Goal: Task Accomplishment & Management: Complete application form

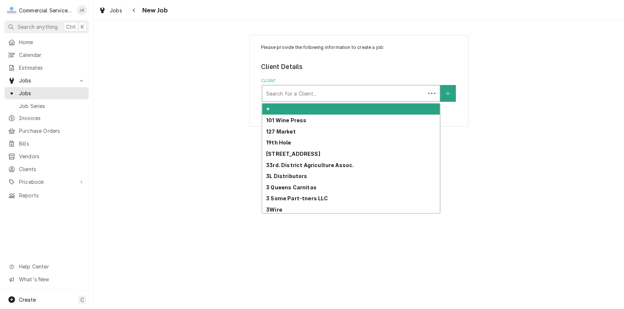
click at [278, 96] on div "Client" at bounding box center [344, 93] width 156 height 13
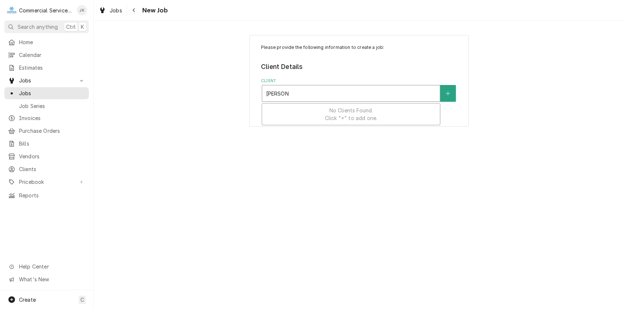
click at [272, 93] on input "[PERSON_NAME]" at bounding box center [277, 94] width 22 height 12
type input "Dametra"
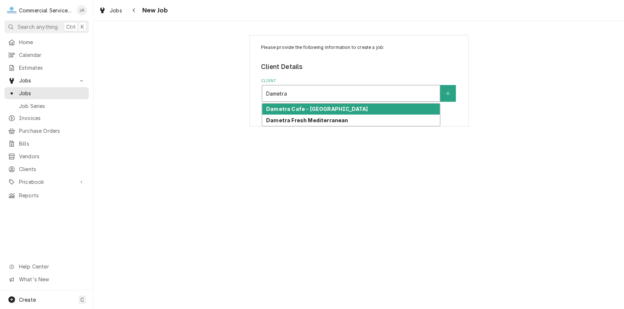
click at [308, 109] on strong "Dametra Cafe - [GEOGRAPHIC_DATA]" at bounding box center [317, 109] width 102 height 6
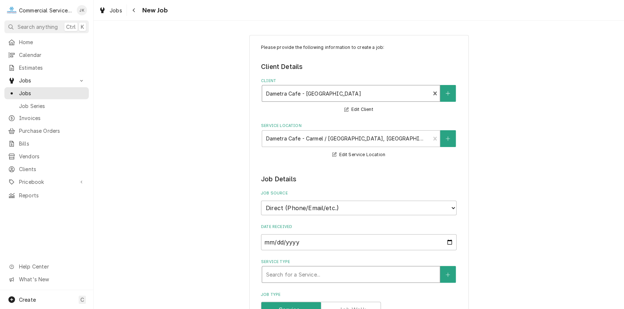
click at [288, 270] on div "Service Type" at bounding box center [351, 274] width 170 height 13
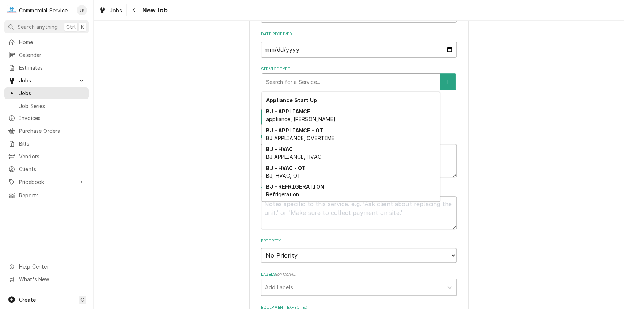
scroll to position [334, 0]
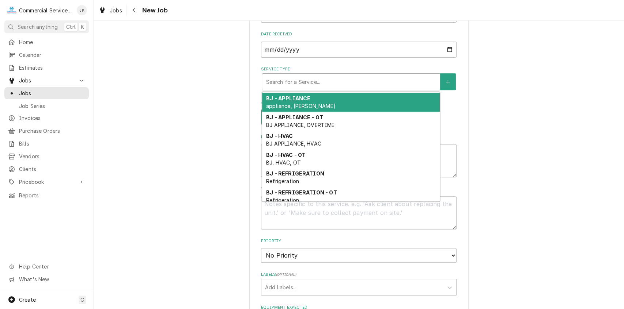
click at [284, 101] on strong "BJ - APPLIANCE" at bounding box center [288, 98] width 44 height 6
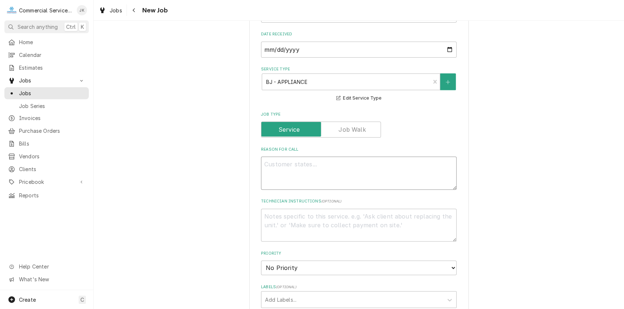
click at [288, 164] on textarea "Reason For Call" at bounding box center [358, 173] width 195 height 33
type textarea "x"
type textarea "C"
type textarea "x"
type textarea "Co"
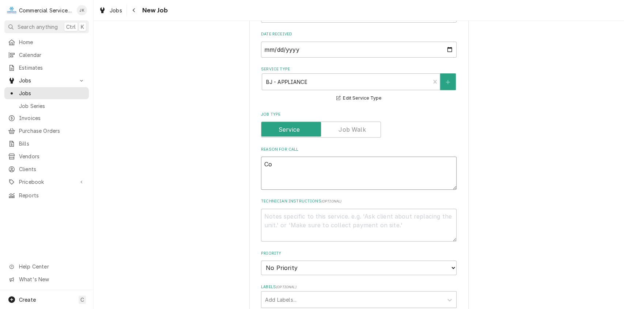
type textarea "x"
type textarea "Coo"
type textarea "x"
type textarea "Cook"
type textarea "x"
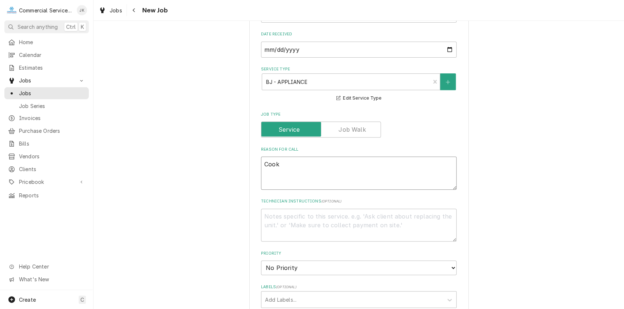
type textarea "Cook"
type textarea "x"
type textarea "Cook R"
type textarea "x"
type textarea "Cook Ri"
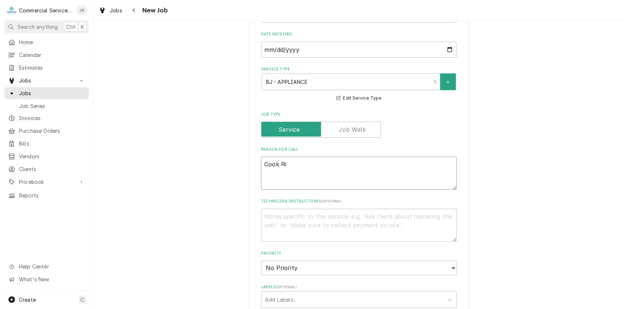
type textarea "x"
type textarea "Cook Rit"
type textarea "x"
type textarea "Cook Rite"
type textarea "x"
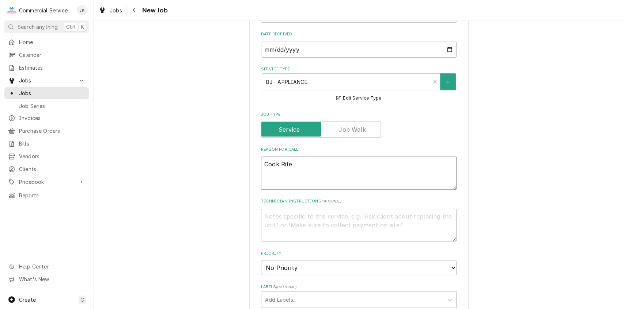
type textarea "Cook Rite"
type textarea "x"
type textarea "Cook Rite B"
type textarea "x"
type textarea "Cook Rite Br"
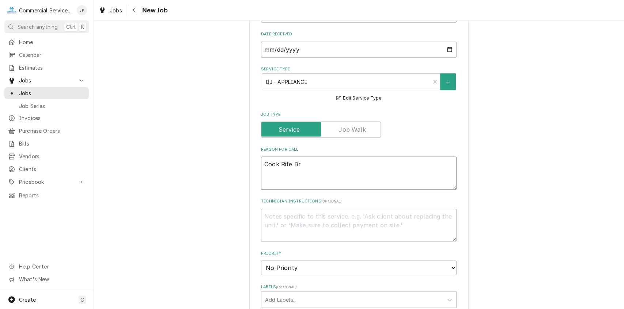
type textarea "x"
type textarea "Cook Rite Bre"
type textarea "x"
type textarea "Cook Rite Brea"
type textarea "x"
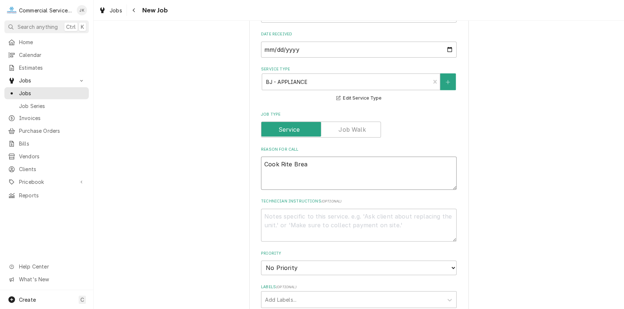
type textarea "Cook Rite Bread"
type textarea "x"
type textarea "Cook Rite Bread"
type textarea "x"
type textarea "Cook Rite Bread I"
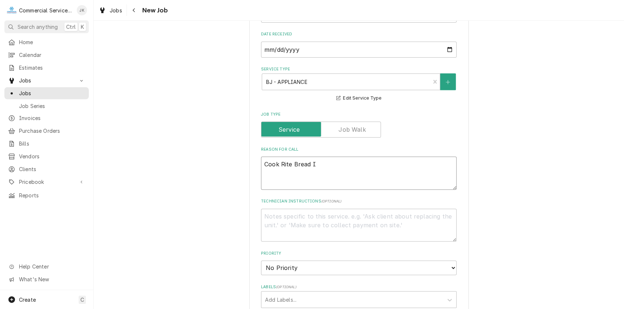
type textarea "x"
type textarea "Cook Rite Bread"
type textarea "x"
type textarea "Cook Rite Bread o"
type textarea "x"
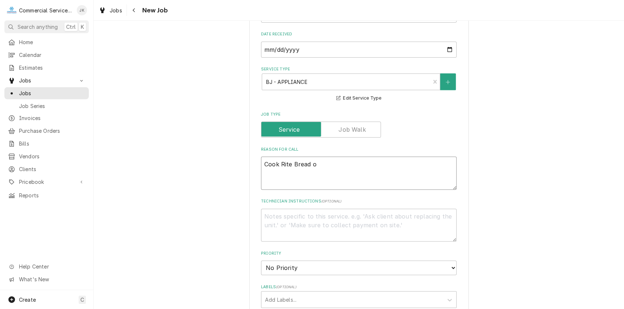
type textarea "Cook Rite Bread"
type textarea "x"
type textarea "Cook Rite Bread O"
type textarea "x"
type textarea "Cook Rite Bread Ov"
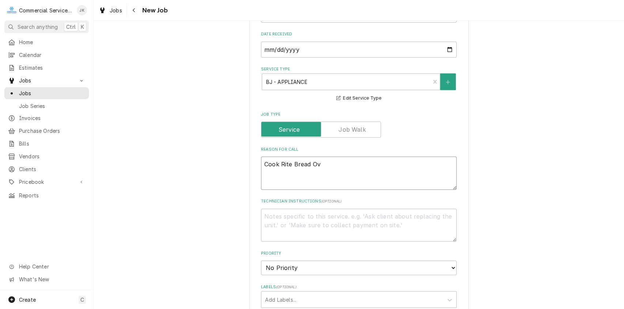
type textarea "x"
type textarea "Cook Rite Bread Ove"
type textarea "x"
type textarea "Cook Rite Bread Oven"
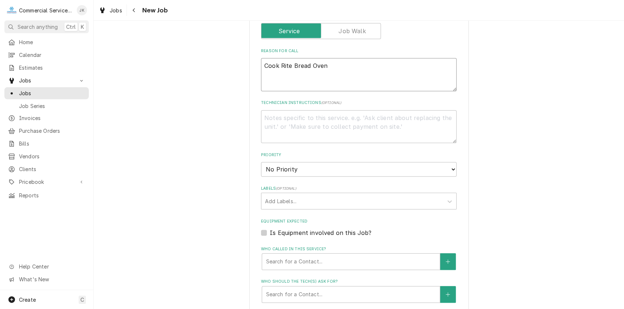
scroll to position [303, 0]
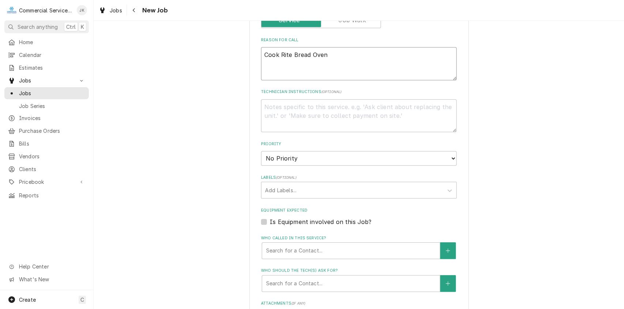
type textarea "x"
type textarea "Cook Rite Bread Oven;"
type textarea "x"
type textarea "Cook Rite Bread Oven;"
type textarea "x"
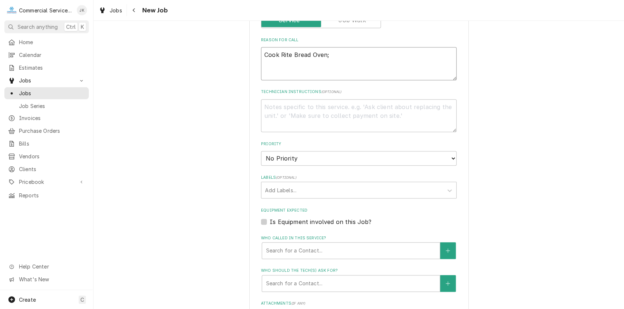
type textarea "Cook Rite Bread Oven; n"
type textarea "x"
type textarea "Cook Rite Bread Oven; no"
type textarea "x"
type textarea "Cook Rite Bread Oven; not"
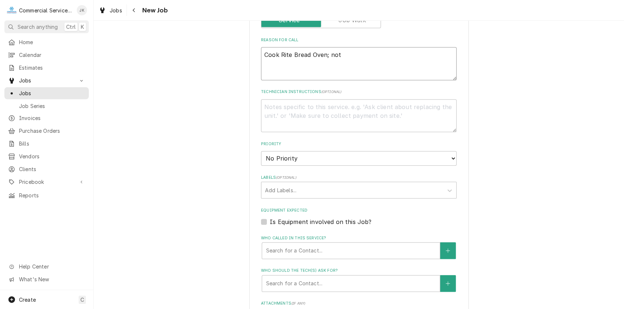
type textarea "x"
type textarea "Cook Rite Bread Oven; not"
type textarea "x"
type textarea "Cook Rite Bread Oven; not h"
type textarea "x"
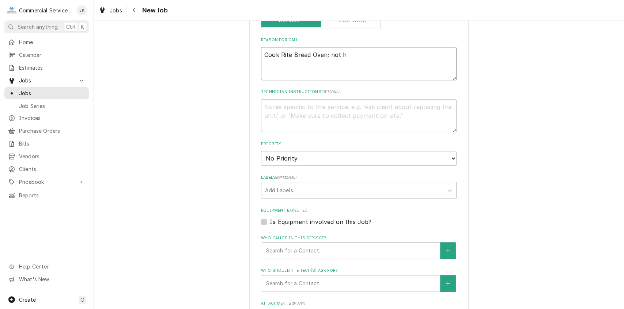
type textarea "Cook Rite Bread Oven; not he"
type textarea "x"
type textarea "Cook Rite Bread Oven; not hea"
type textarea "x"
type textarea "Cook Rite Bread Oven; not heat"
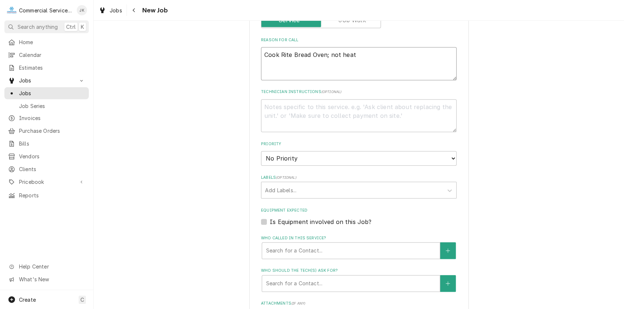
type textarea "x"
type textarea "Cook Rite Bread Oven; not heati"
type textarea "x"
type textarea "Cook Rite Bread Oven; not heatin"
type textarea "x"
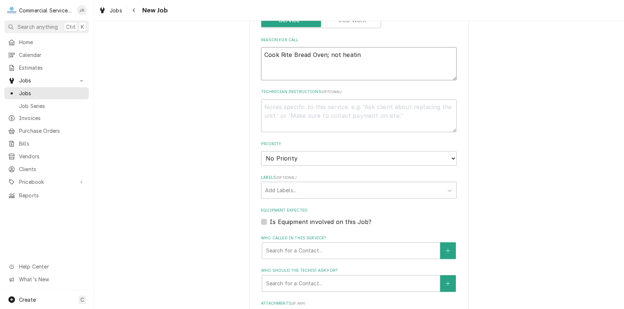
type textarea "Cook Rite Bread Oven; not heating"
type textarea "x"
type textarea "Cook Rite Bread Oven; not heating"
click at [447, 248] on button "Who called in this service?" at bounding box center [447, 251] width 15 height 17
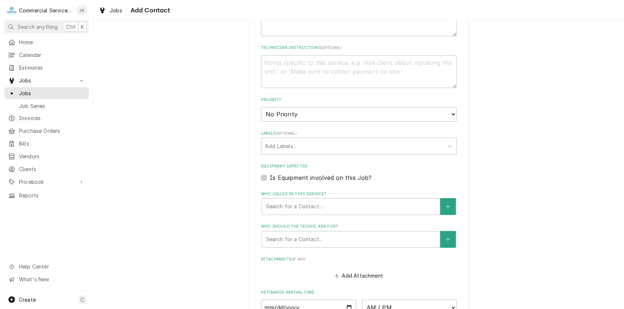
scroll to position [383, 0]
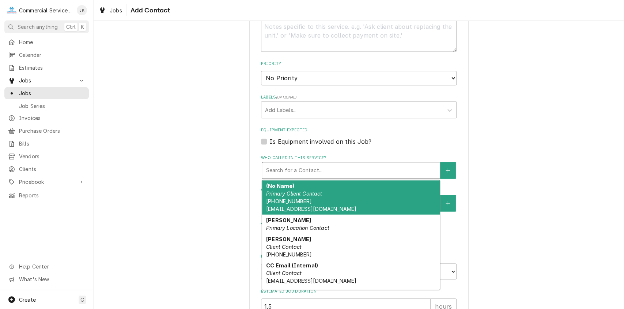
click at [293, 171] on div "Who called in this service?" at bounding box center [351, 170] width 170 height 13
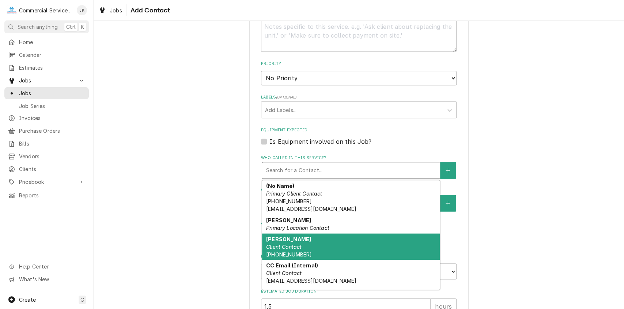
click at [283, 251] on div "Alfredo Client Contact (831) 869-2325" at bounding box center [351, 247] width 178 height 27
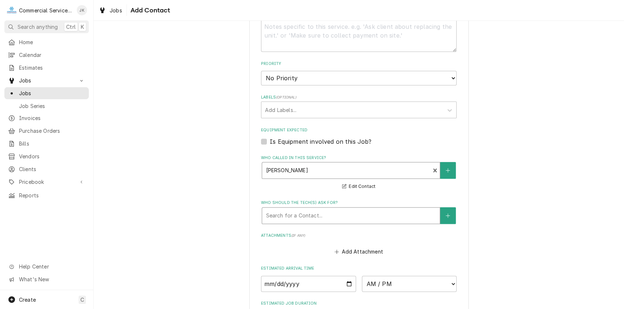
click at [287, 218] on div "Who should the tech(s) ask for?" at bounding box center [351, 215] width 170 height 13
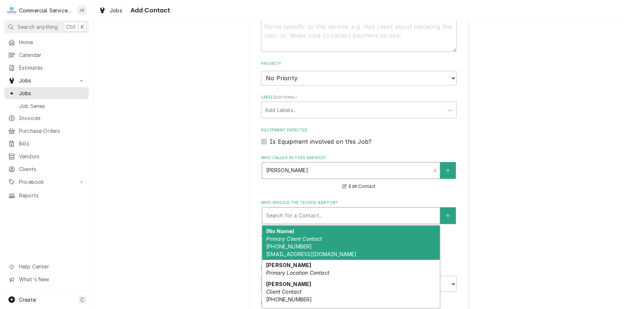
click at [302, 167] on div "Who called in this service?" at bounding box center [346, 170] width 160 height 13
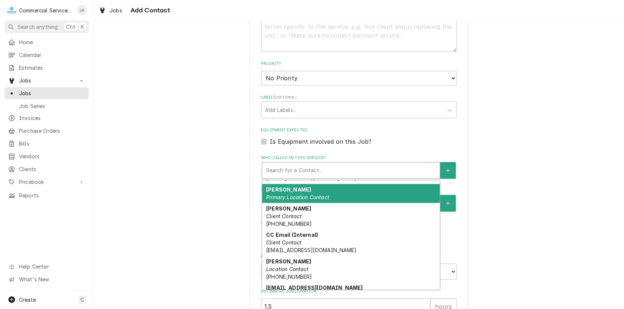
scroll to position [34, 0]
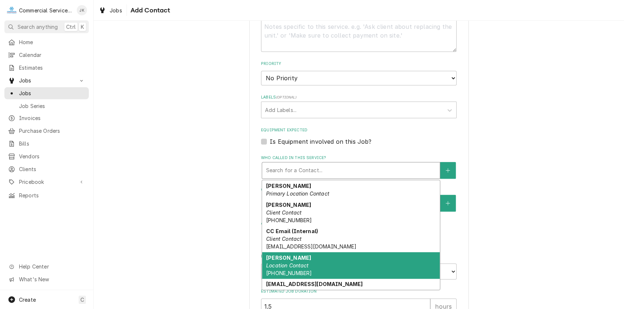
click at [296, 263] on em "Location Contact" at bounding box center [287, 266] width 43 height 6
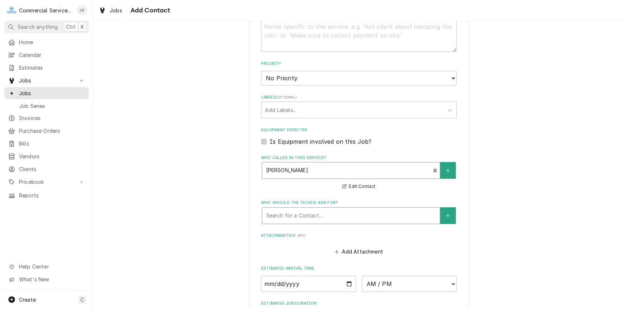
click at [269, 215] on div "Who should the tech(s) ask for?" at bounding box center [351, 215] width 170 height 13
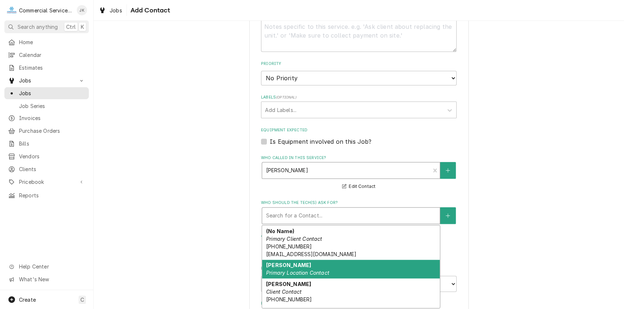
click at [284, 272] on em "Primary Location Contact" at bounding box center [297, 273] width 63 height 6
type textarea "x"
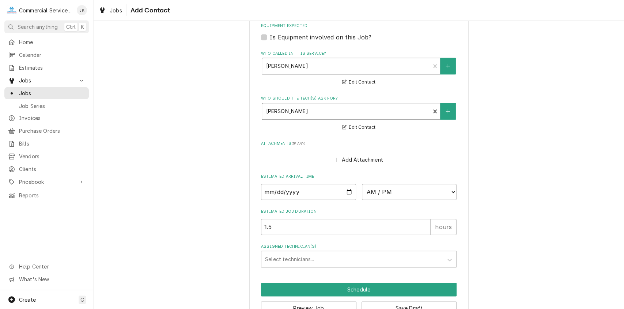
scroll to position [510, 0]
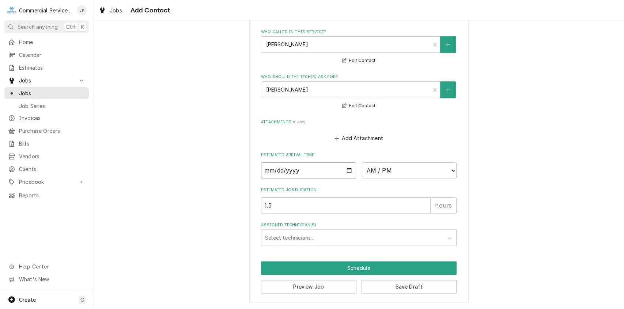
click at [349, 168] on input "Date" at bounding box center [308, 171] width 95 height 16
type input "2025-10-06"
click at [292, 237] on div "Assigned Technician(s)" at bounding box center [352, 237] width 174 height 13
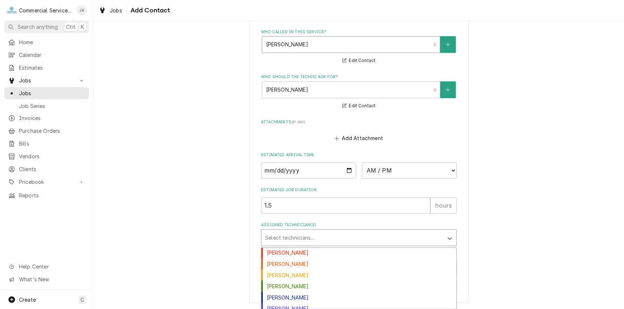
scroll to position [16, 0]
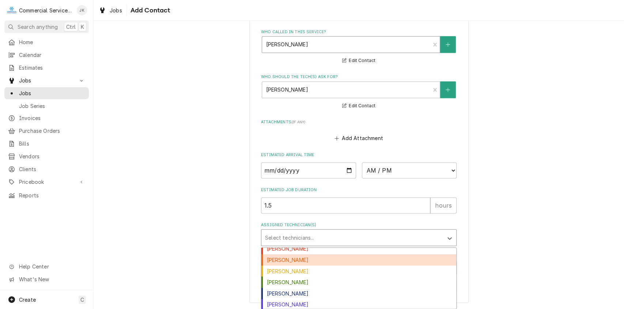
click at [289, 262] on div "Brandon Johnson" at bounding box center [358, 260] width 195 height 11
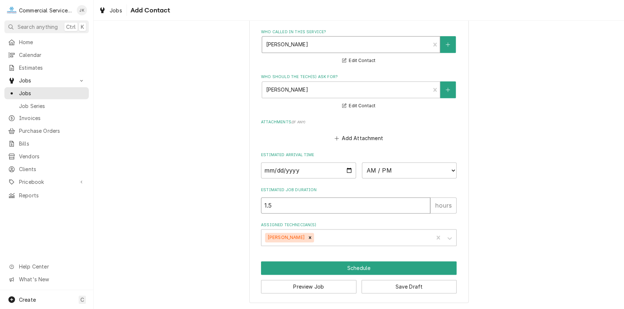
click at [276, 205] on input "1.5" at bounding box center [345, 206] width 169 height 16
type textarea "x"
type input "1"
type textarea "x"
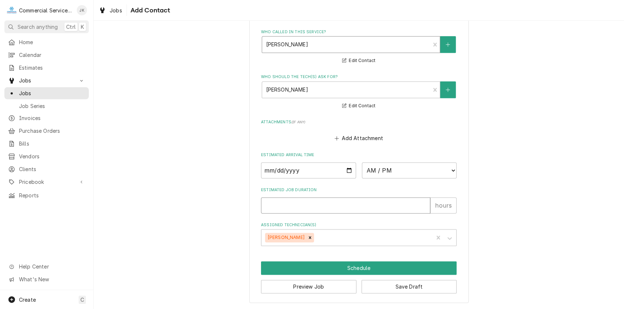
type input "2"
type textarea "x"
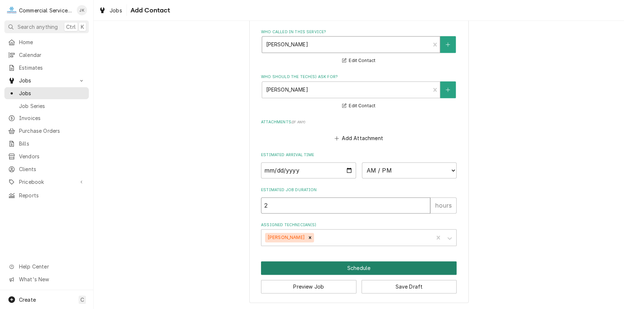
type input "2"
click at [361, 266] on button "Schedule" at bounding box center [358, 269] width 195 height 14
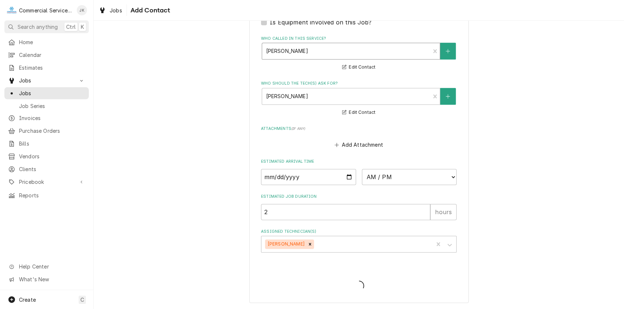
type textarea "x"
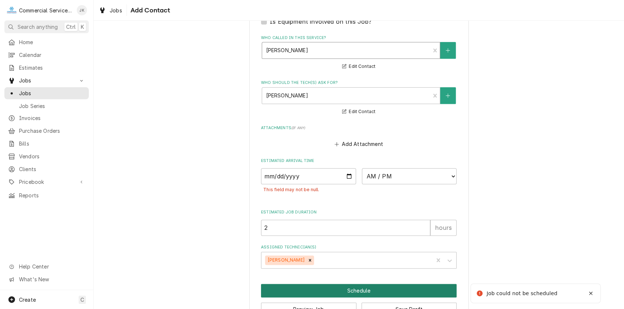
scroll to position [510, 0]
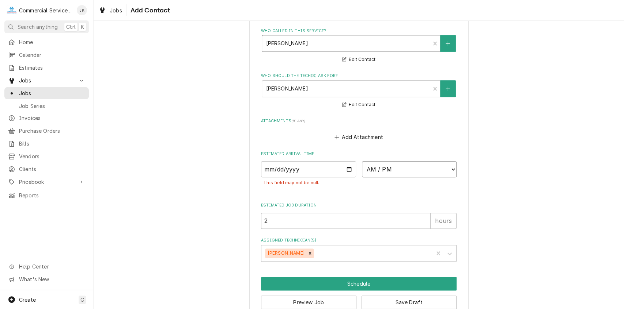
click at [450, 168] on select "AM / PM 6:00 AM 6:15 AM 6:30 AM 6:45 AM 7:00 AM 7:15 AM 7:30 AM 7:45 AM 8:00 AM…" at bounding box center [409, 169] width 95 height 16
select select "14:45:00"
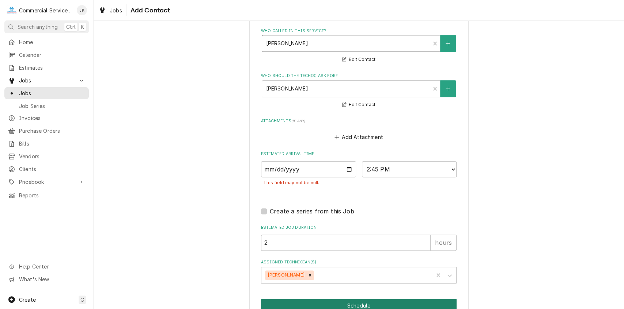
click at [357, 303] on button "Schedule" at bounding box center [358, 306] width 195 height 14
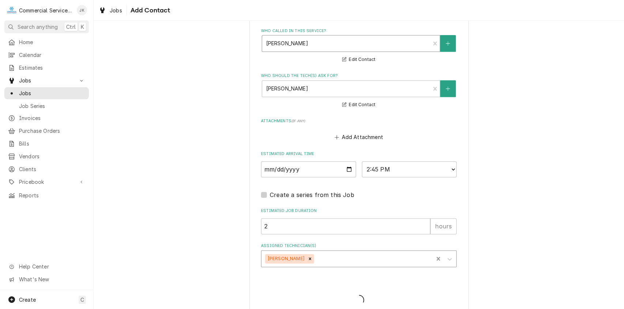
type textarea "x"
